Goal: Browse casually

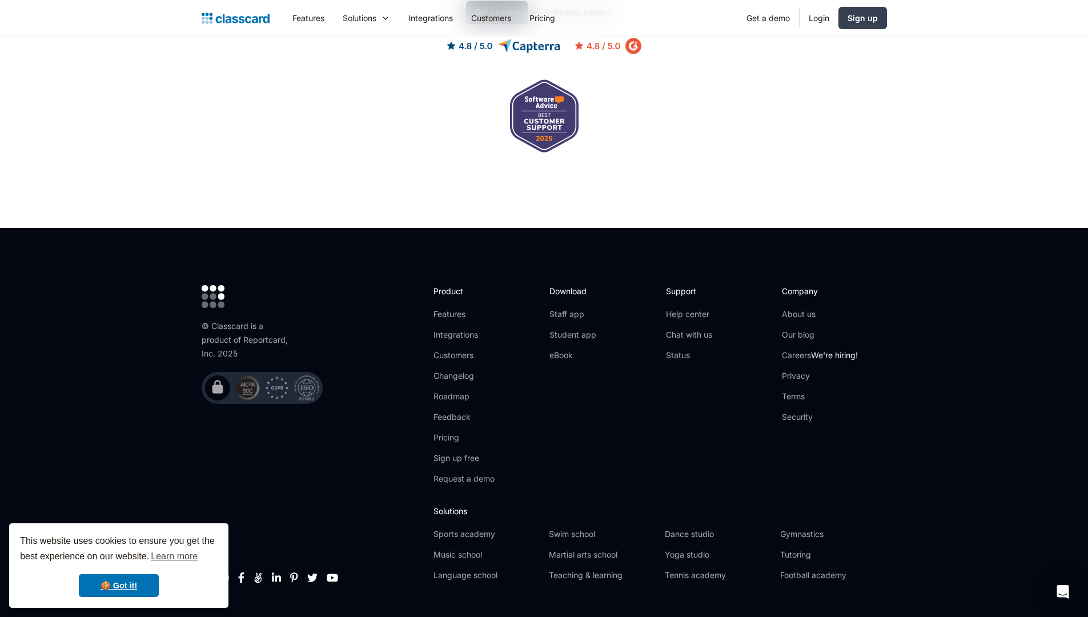
scroll to position [3654, 0]
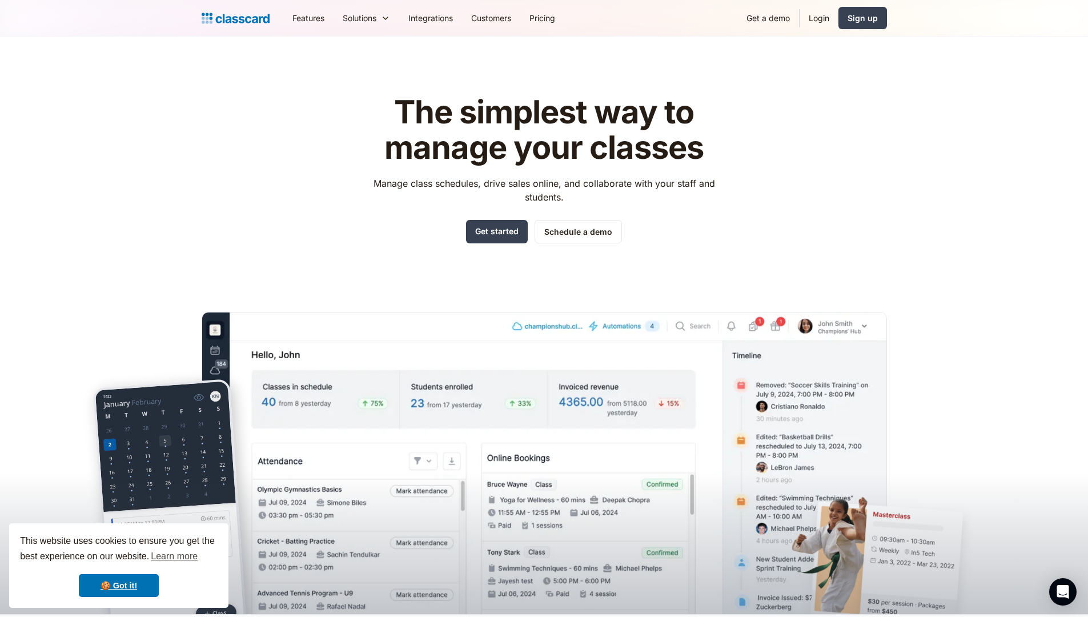
scroll to position [3743, 0]
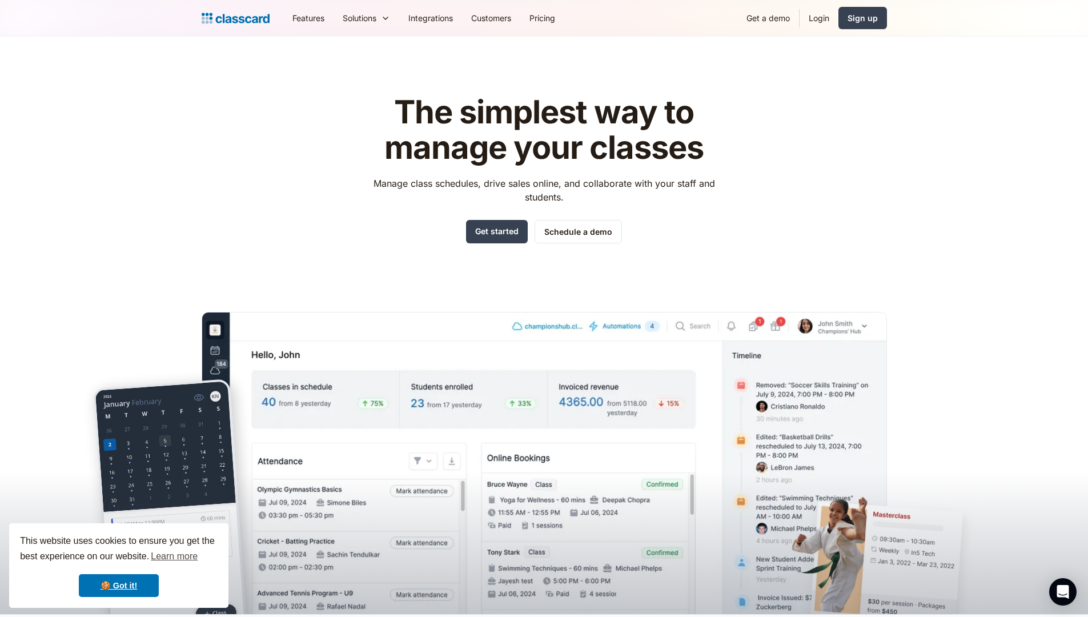
scroll to position [3743, 0]
